Goal: Communication & Community: Answer question/provide support

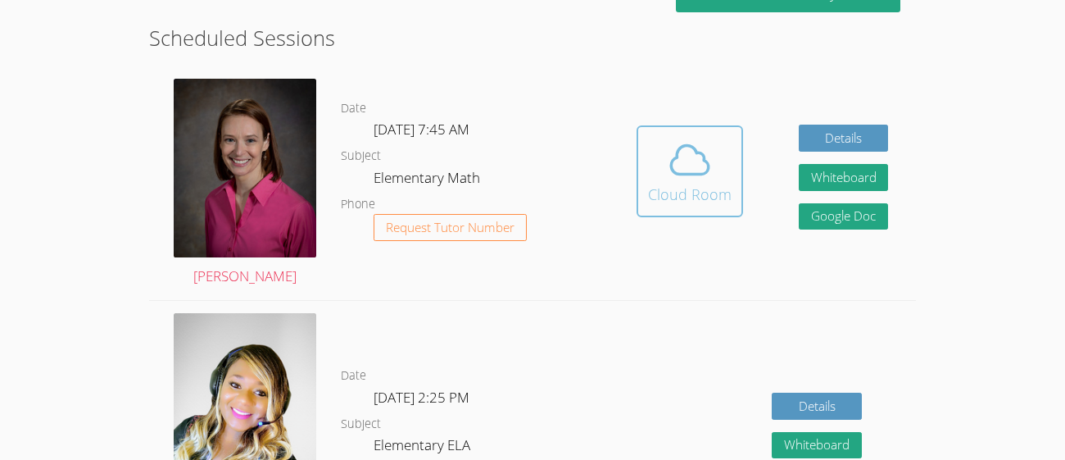
scroll to position [422, 0]
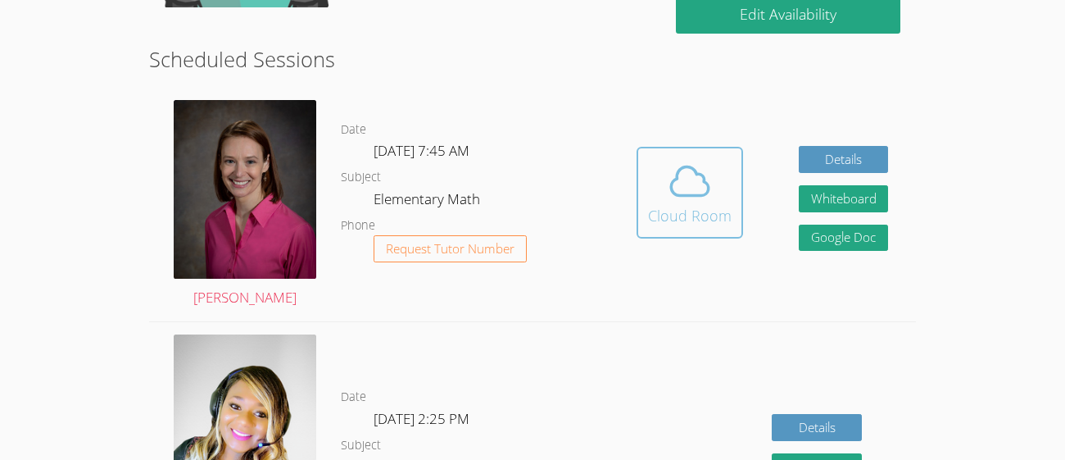
click at [710, 199] on icon at bounding box center [690, 181] width 46 height 46
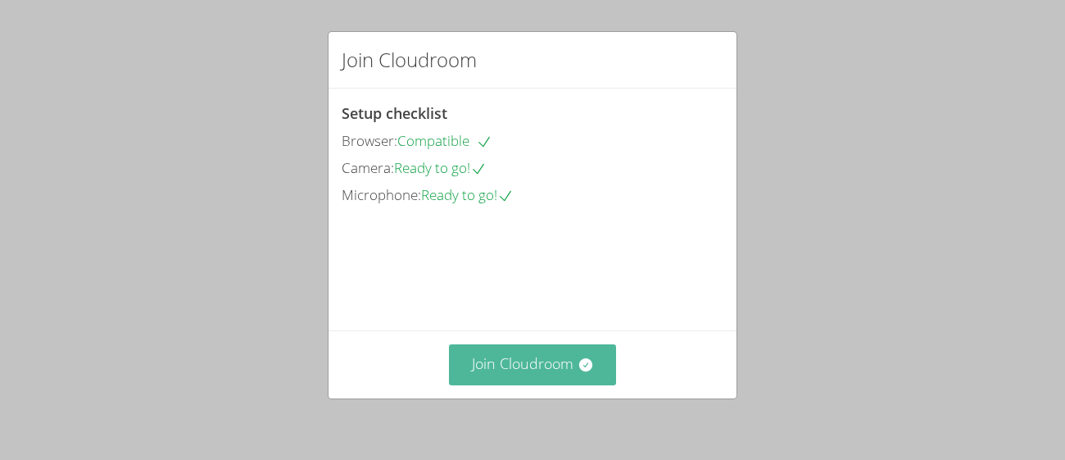
click at [552, 351] on button "Join Cloudroom" at bounding box center [533, 364] width 168 height 40
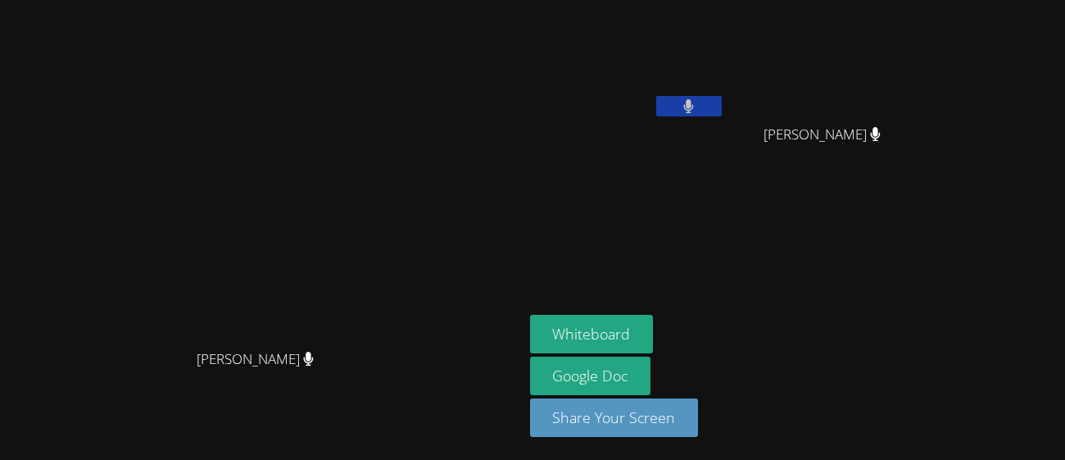
click at [694, 104] on icon at bounding box center [688, 106] width 11 height 14
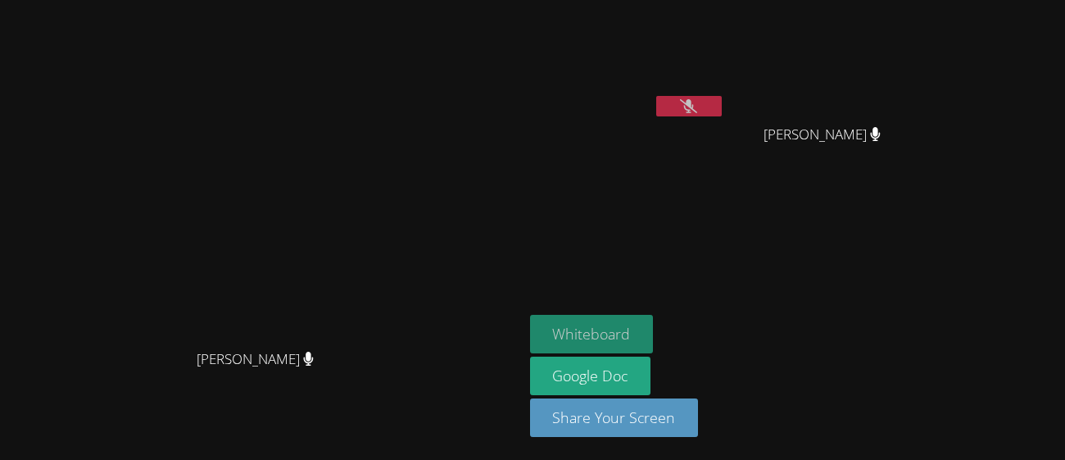
click at [654, 330] on button "Whiteboard" at bounding box center [592, 334] width 124 height 39
click at [722, 102] on button at bounding box center [689, 106] width 66 height 20
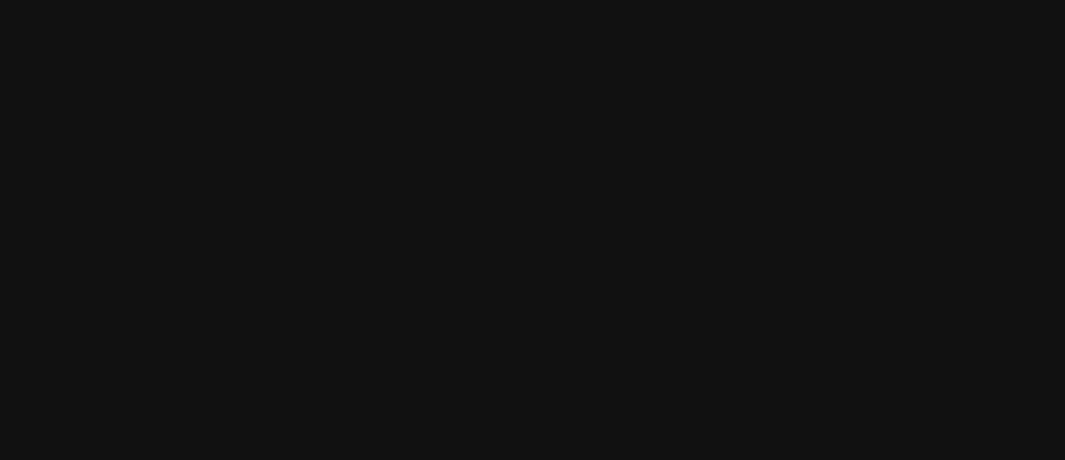
click at [927, 57] on video at bounding box center [829, 62] width 195 height 110
click at [927, 75] on video at bounding box center [829, 62] width 195 height 110
click at [927, 78] on video at bounding box center [829, 62] width 195 height 110
click at [927, 71] on video at bounding box center [829, 62] width 195 height 110
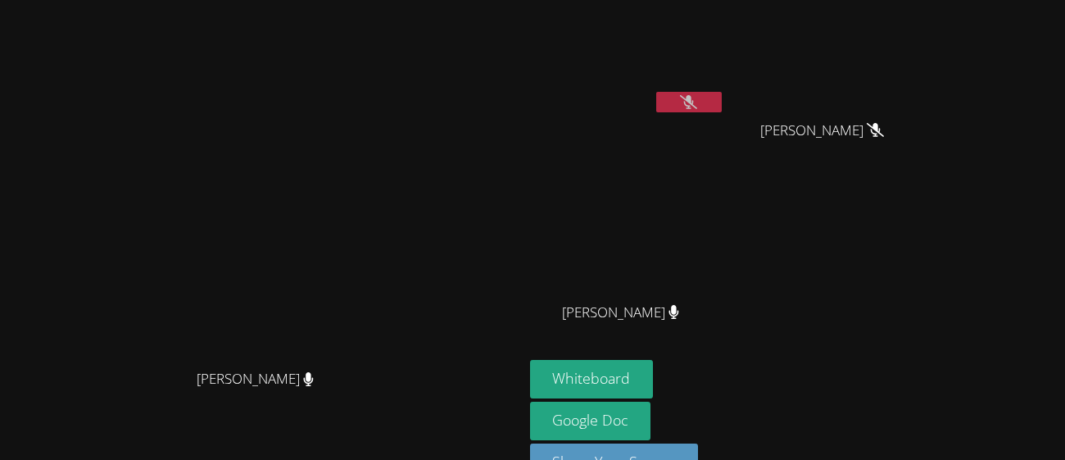
scroll to position [11, 0]
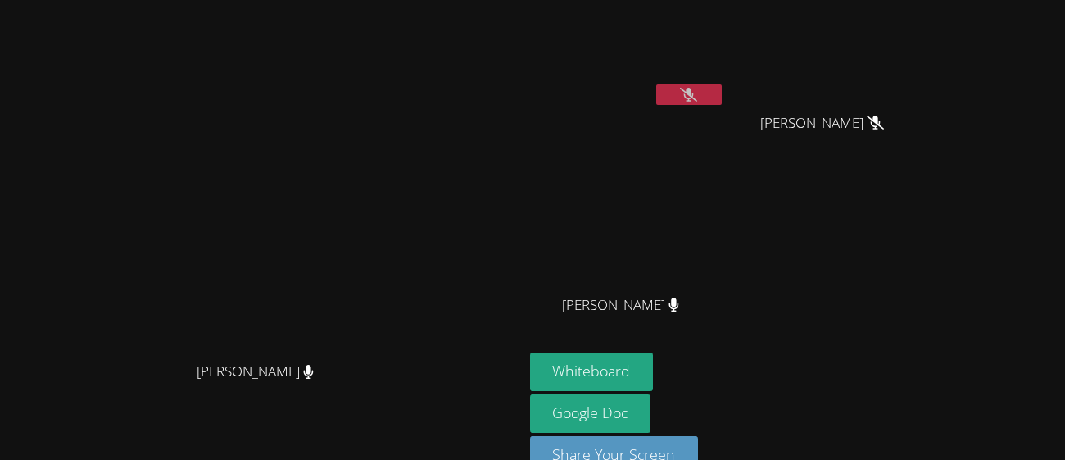
click at [697, 98] on icon at bounding box center [688, 95] width 17 height 14
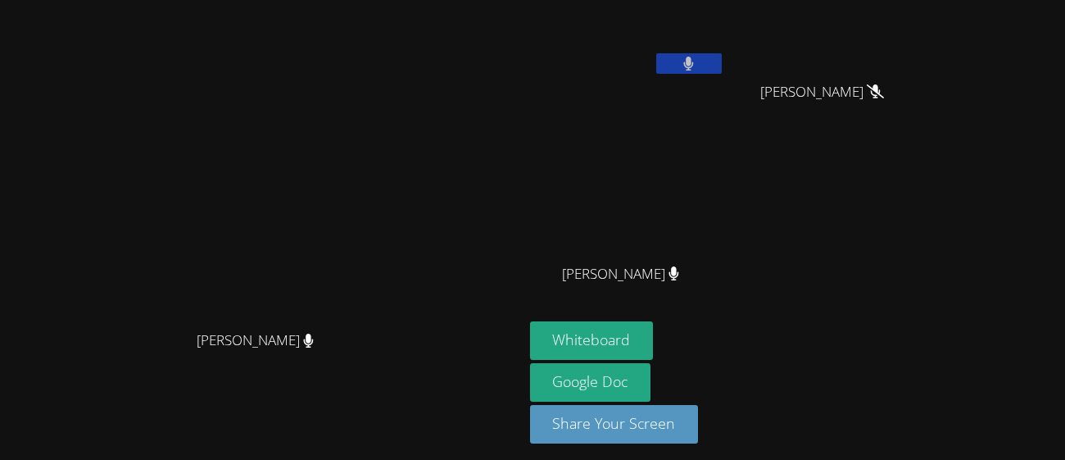
scroll to position [48, 0]
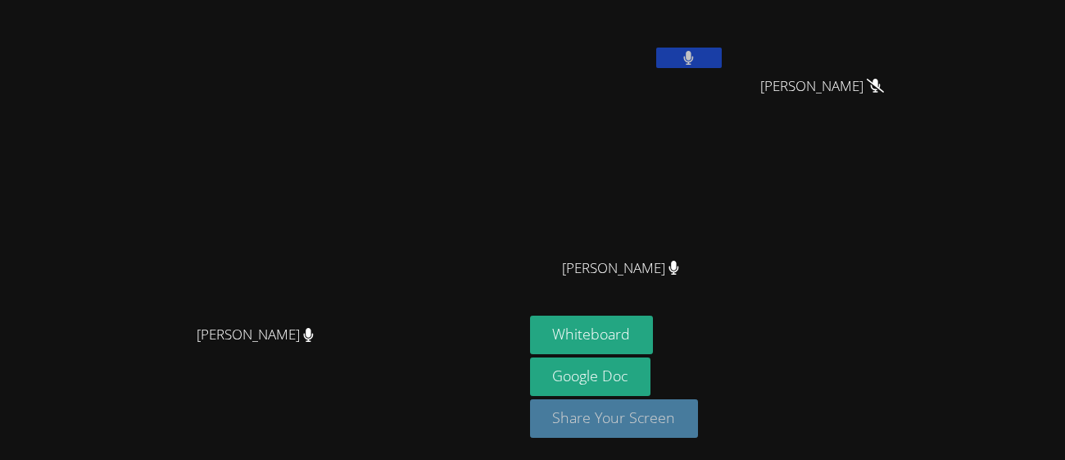
click at [699, 418] on button "Share Your Screen" at bounding box center [614, 418] width 169 height 39
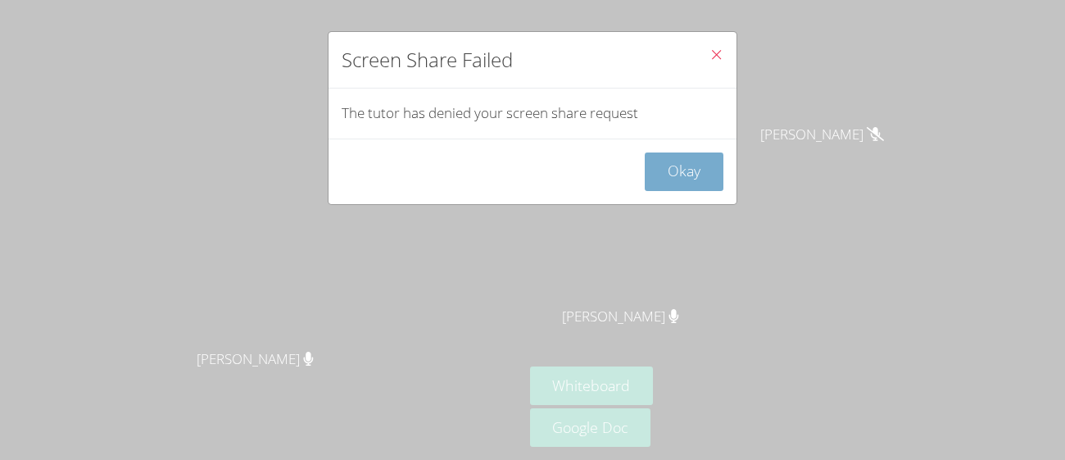
click at [699, 177] on button "Okay" at bounding box center [684, 171] width 79 height 39
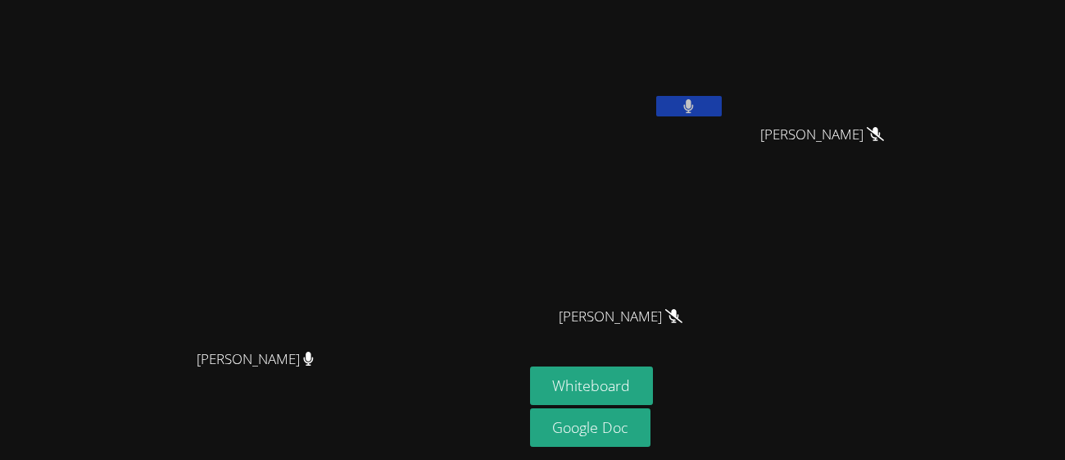
click at [722, 112] on button at bounding box center [689, 106] width 66 height 20
click at [722, 107] on button at bounding box center [689, 106] width 66 height 20
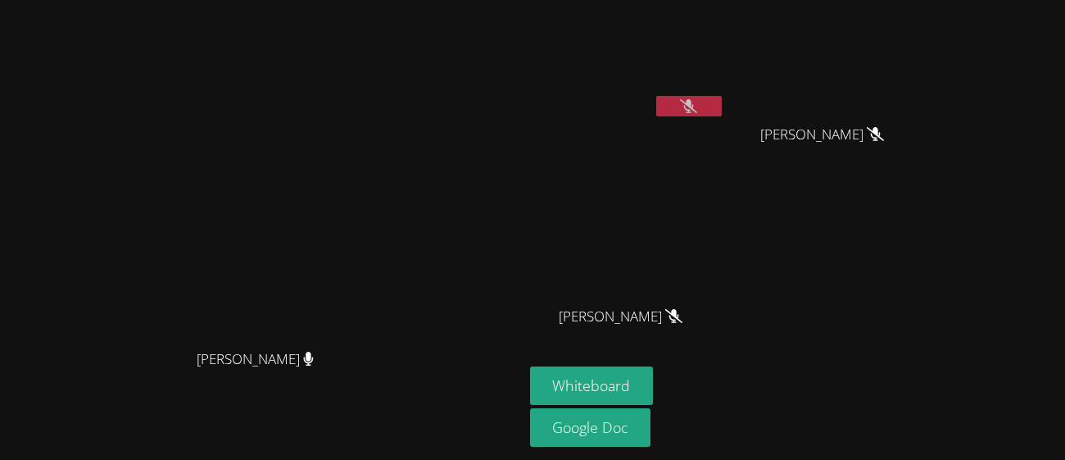
click at [722, 107] on button at bounding box center [689, 106] width 66 height 20
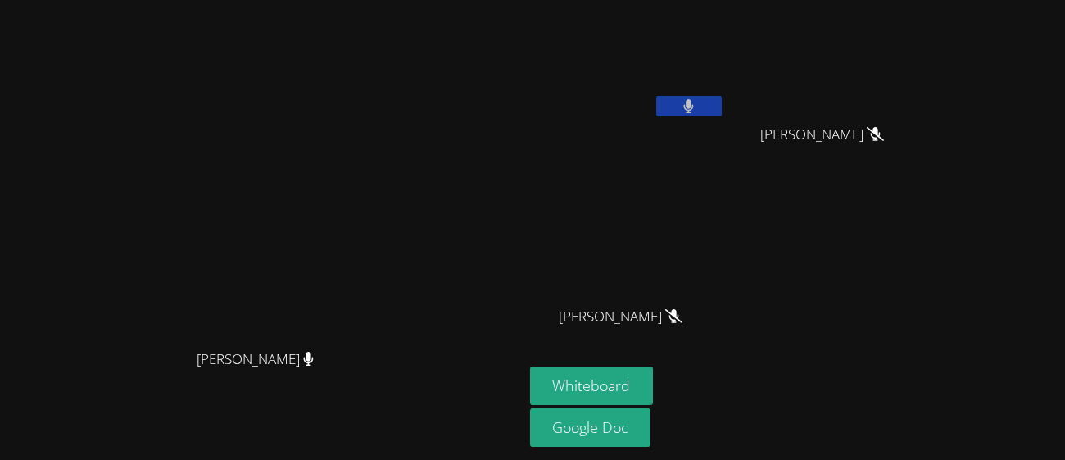
click at [722, 107] on button at bounding box center [689, 106] width 66 height 20
click at [697, 108] on icon at bounding box center [688, 106] width 17 height 14
click at [722, 111] on button at bounding box center [689, 106] width 66 height 20
click at [722, 107] on button at bounding box center [689, 106] width 66 height 20
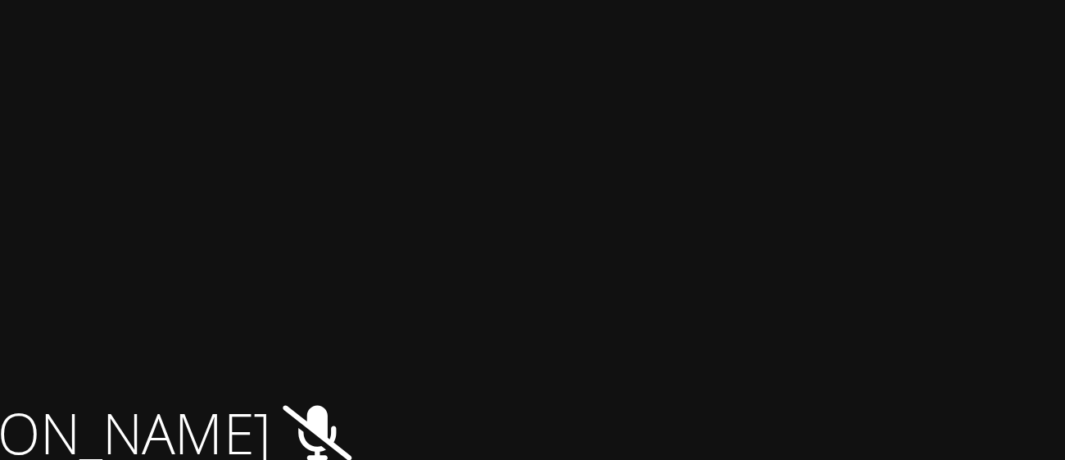
click at [697, 109] on icon at bounding box center [688, 106] width 17 height 14
click at [722, 112] on button at bounding box center [689, 106] width 66 height 20
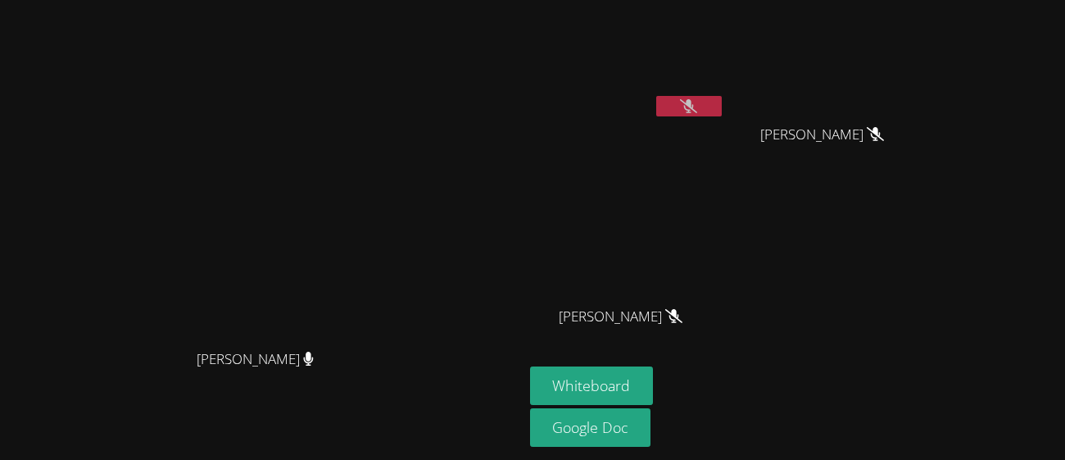
click at [908, 366] on div "Whiteboard Google Doc" at bounding box center [728, 408] width 396 height 84
click at [697, 99] on icon at bounding box center [688, 106] width 17 height 14
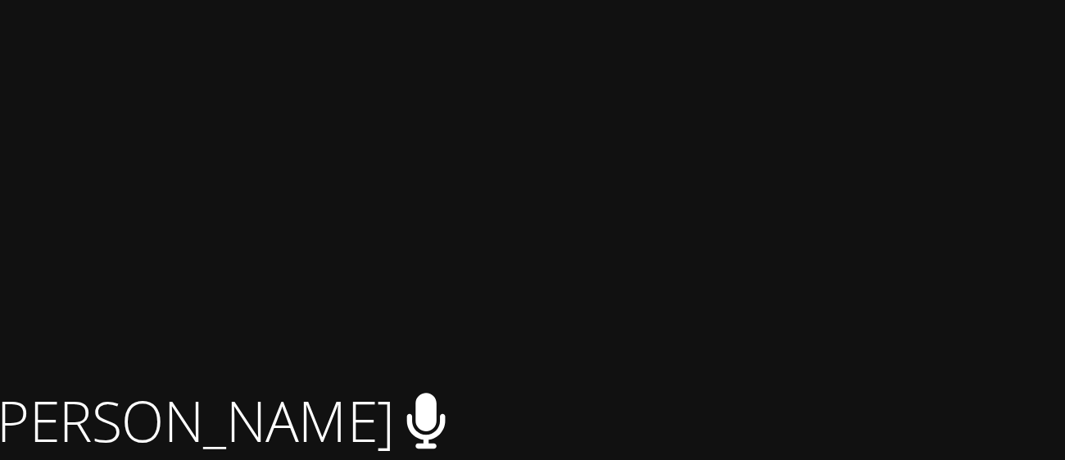
click at [927, 78] on video at bounding box center [829, 62] width 195 height 110
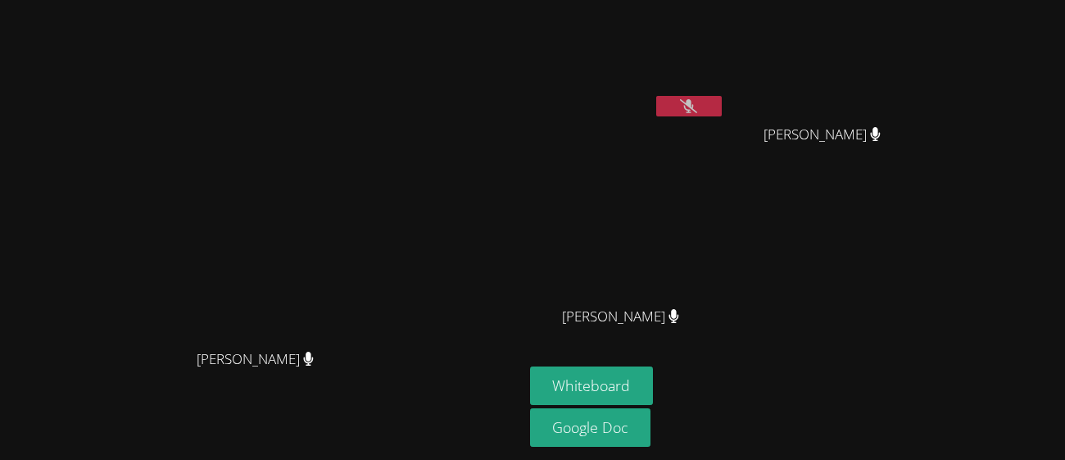
click at [722, 108] on button at bounding box center [689, 106] width 66 height 20
click at [722, 107] on button at bounding box center [689, 106] width 66 height 20
click at [694, 104] on icon at bounding box center [688, 106] width 11 height 14
click at [697, 104] on icon at bounding box center [688, 106] width 17 height 14
click at [694, 104] on icon at bounding box center [688, 106] width 11 height 14
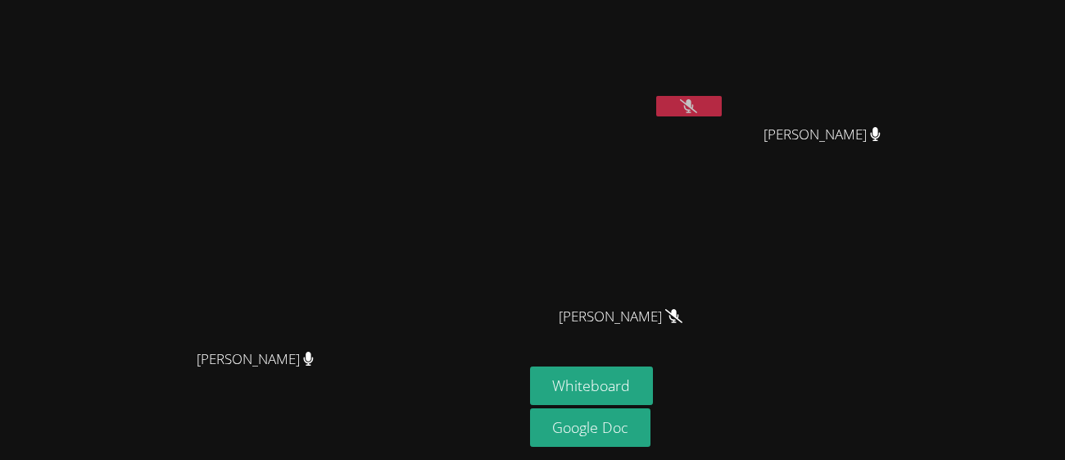
click at [697, 104] on icon at bounding box center [688, 106] width 17 height 14
click at [694, 104] on icon at bounding box center [688, 106] width 11 height 14
click at [697, 104] on icon at bounding box center [688, 106] width 17 height 14
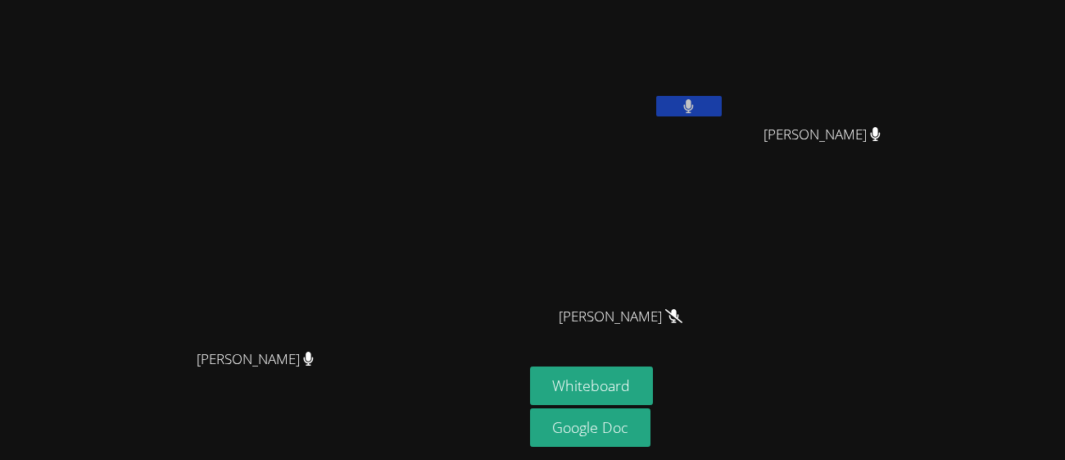
click at [694, 104] on icon at bounding box center [688, 106] width 11 height 14
click at [697, 104] on icon at bounding box center [688, 106] width 17 height 14
click at [694, 104] on icon at bounding box center [688, 106] width 11 height 14
click at [697, 104] on icon at bounding box center [688, 106] width 17 height 14
click at [694, 104] on icon at bounding box center [688, 106] width 11 height 14
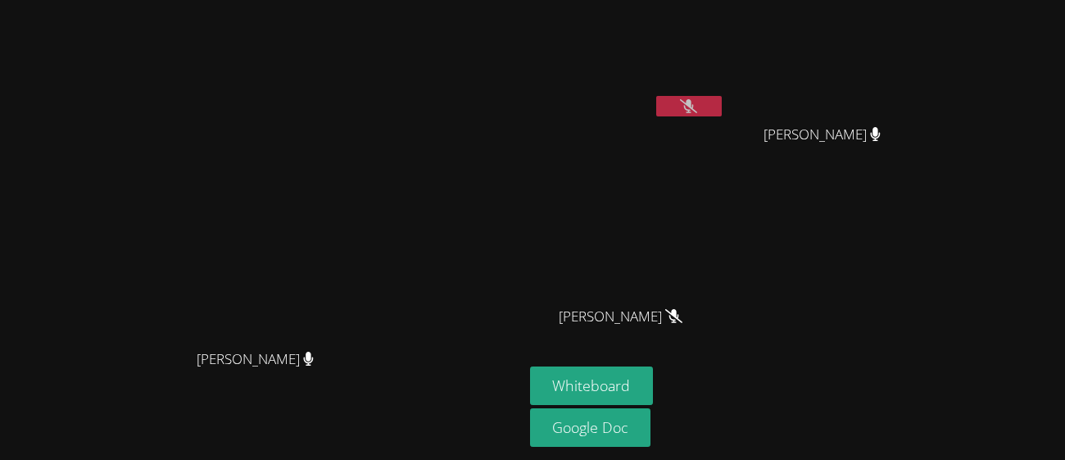
click at [697, 104] on icon at bounding box center [688, 106] width 17 height 14
click at [694, 104] on icon at bounding box center [688, 106] width 11 height 14
click at [697, 104] on icon at bounding box center [688, 106] width 17 height 14
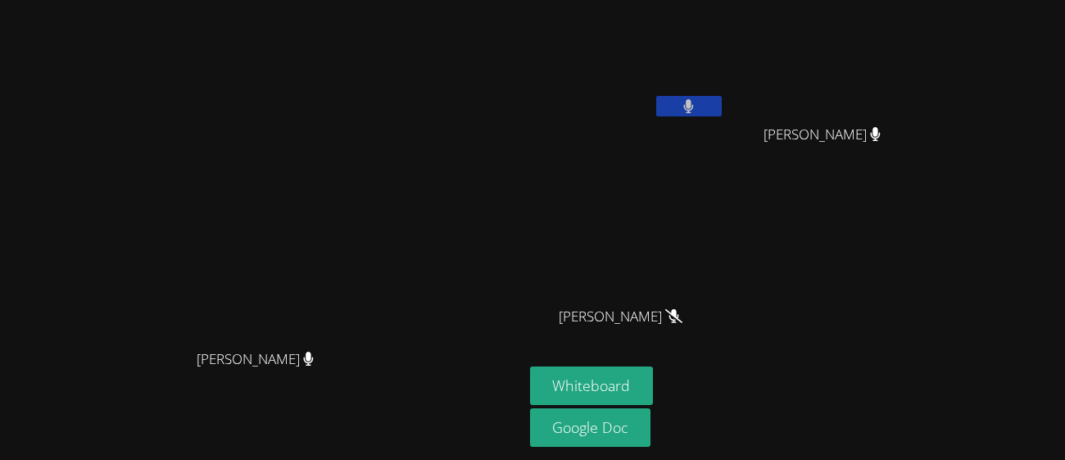
click at [694, 104] on icon at bounding box center [688, 106] width 11 height 14
click at [722, 112] on button at bounding box center [689, 106] width 66 height 20
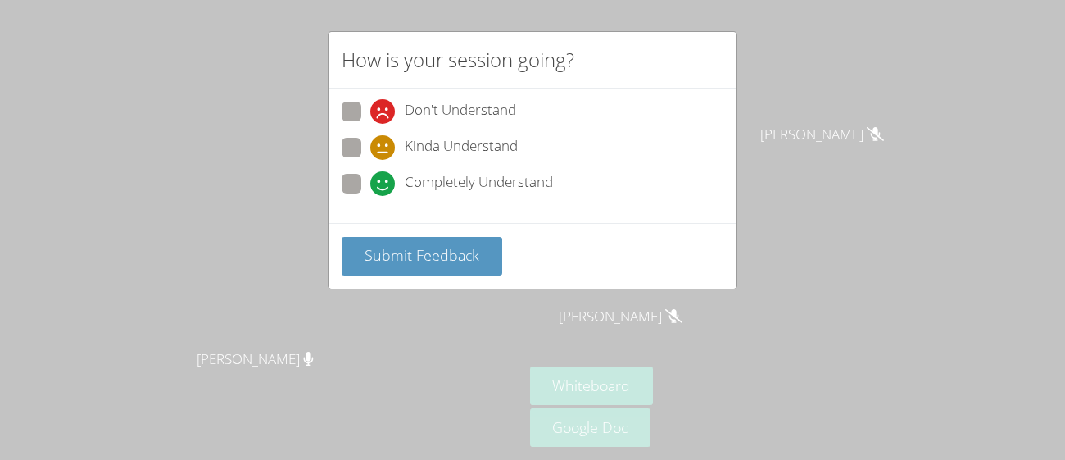
click at [370, 124] on span at bounding box center [370, 124] width 0 height 0
click at [370, 116] on input "Don't Understand" at bounding box center [377, 109] width 14 height 14
radio input "true"
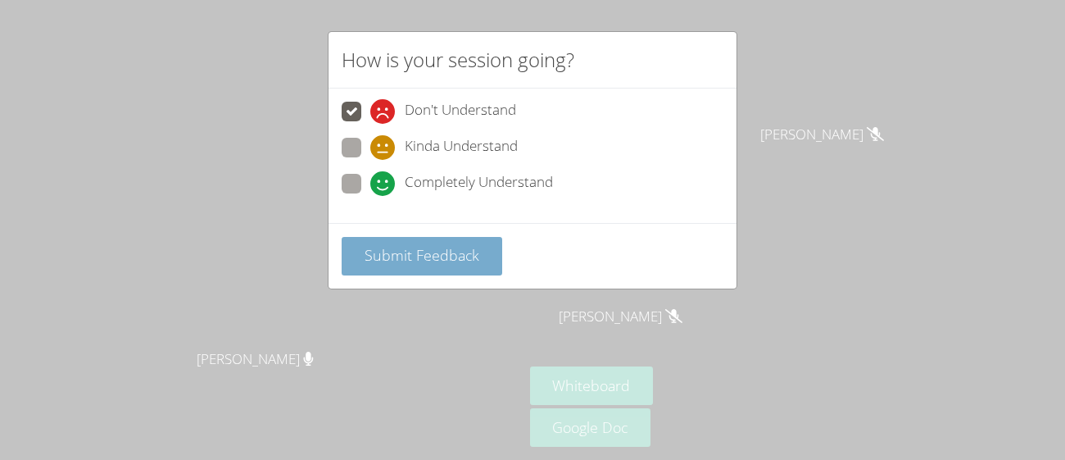
click at [437, 256] on span "Submit Feedback" at bounding box center [422, 255] width 115 height 20
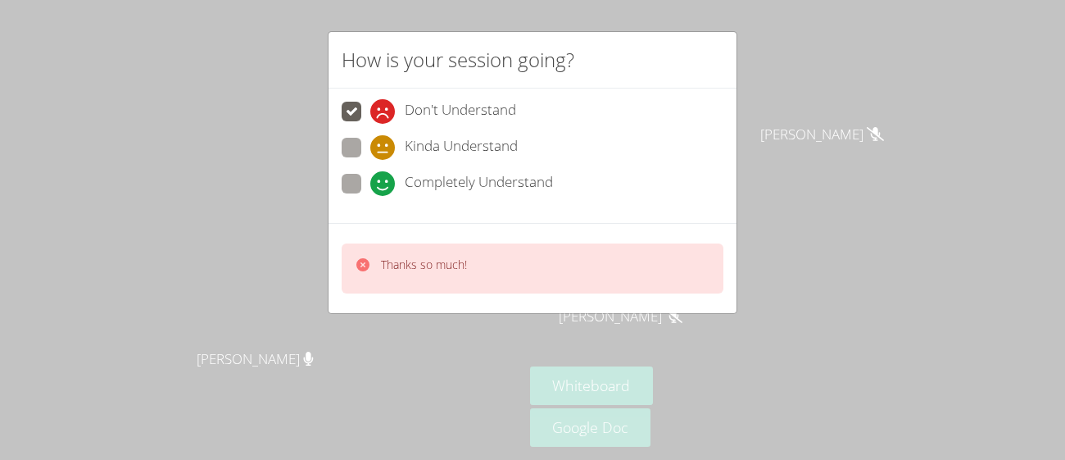
click at [637, 333] on div "How is your session going? Don't Understand Kinda Understand Completely Underst…" at bounding box center [532, 230] width 1065 height 460
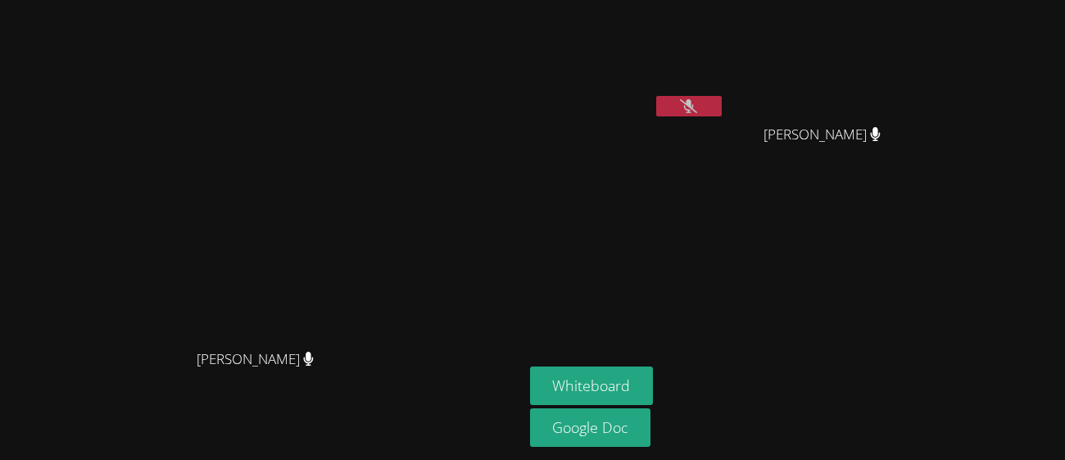
click at [722, 114] on button at bounding box center [689, 106] width 66 height 20
